Goal: Information Seeking & Learning: Understand process/instructions

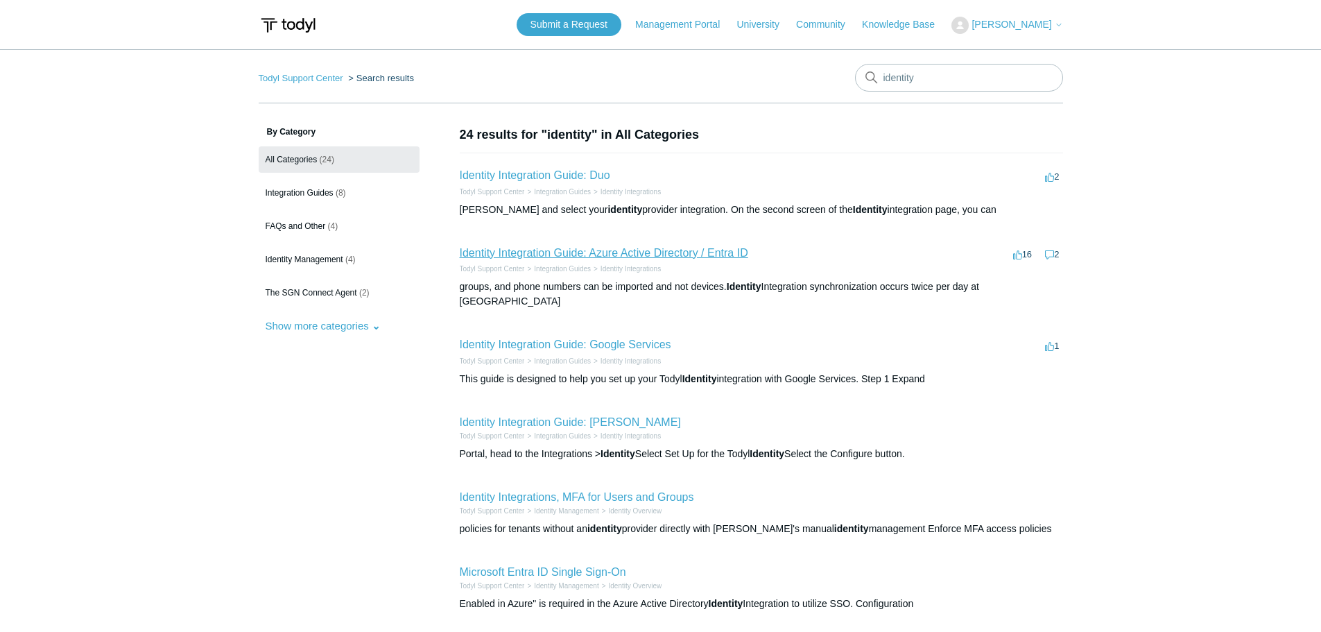
click at [615, 256] on link "Identity Integration Guide: Azure Active Directory / Entra ID" at bounding box center [604, 253] width 288 height 12
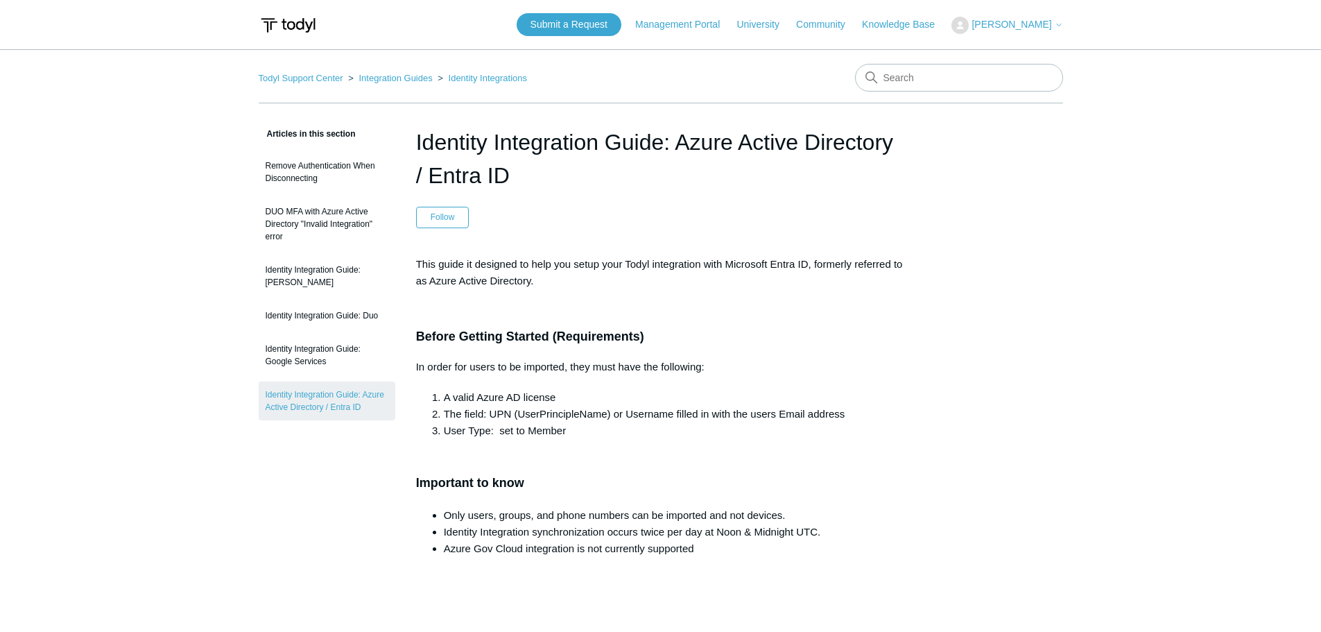
scroll to position [69, 0]
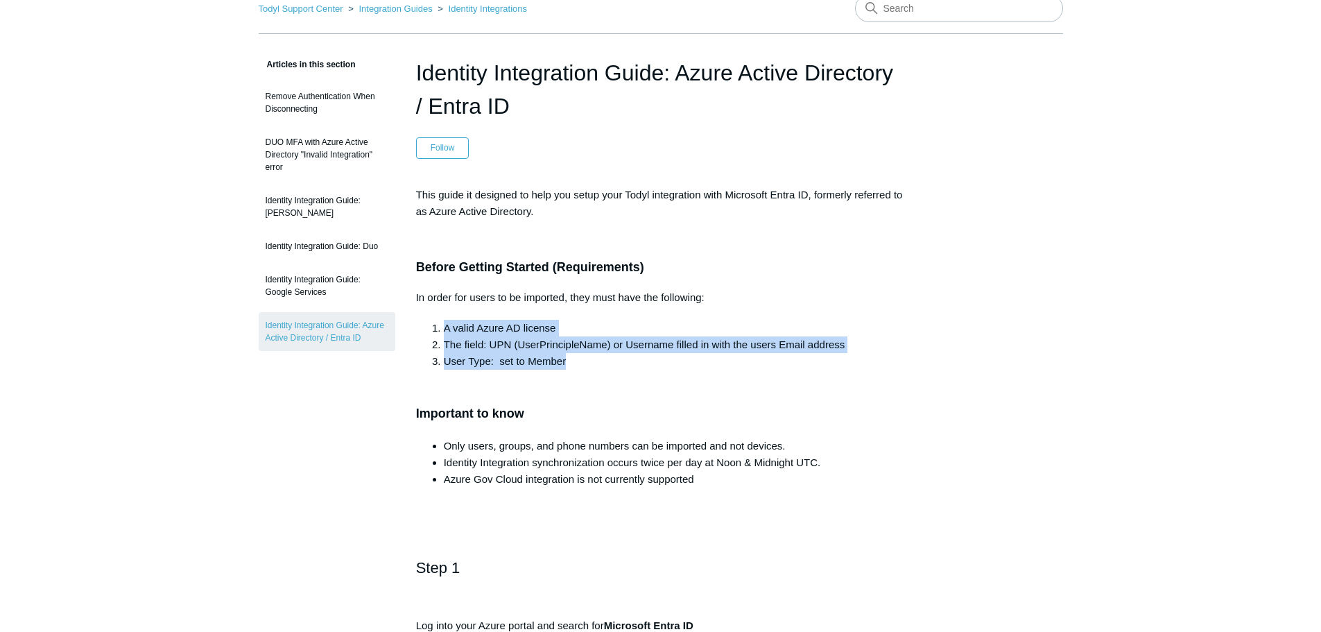
drag, startPoint x: 580, startPoint y: 362, endPoint x: 413, endPoint y: 314, distance: 173.2
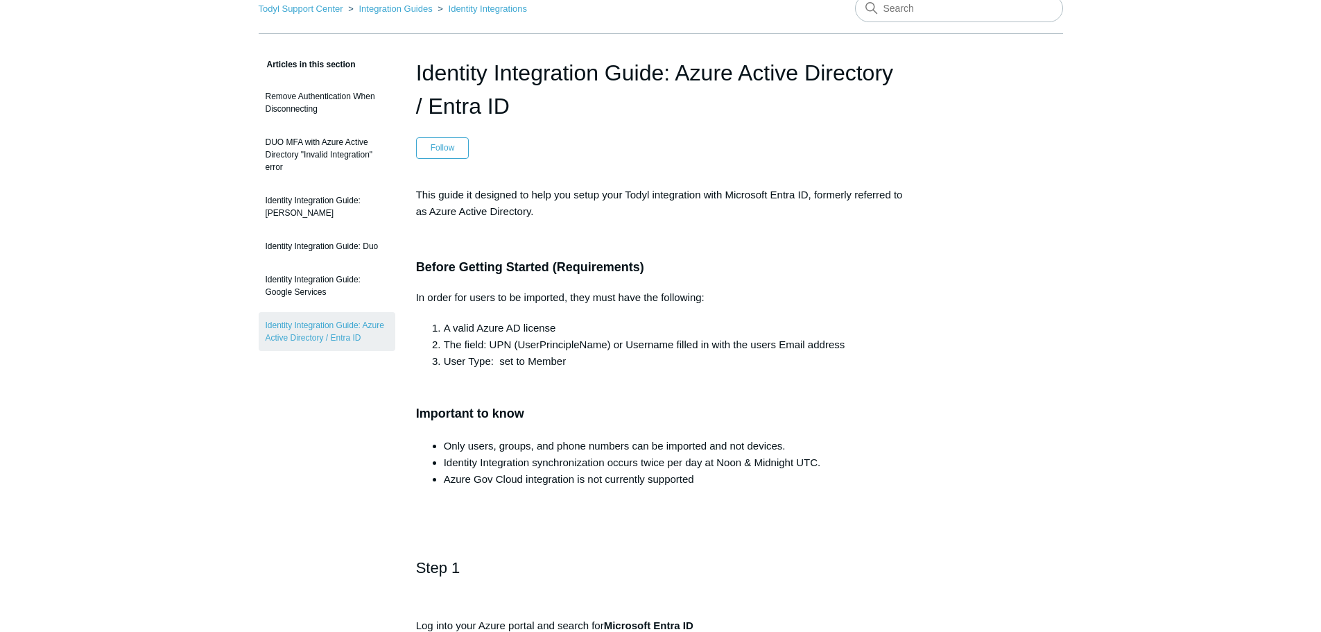
drag, startPoint x: 1073, startPoint y: 229, endPoint x: 1066, endPoint y: 227, distance: 7.9
